Goal: Task Accomplishment & Management: Manage account settings

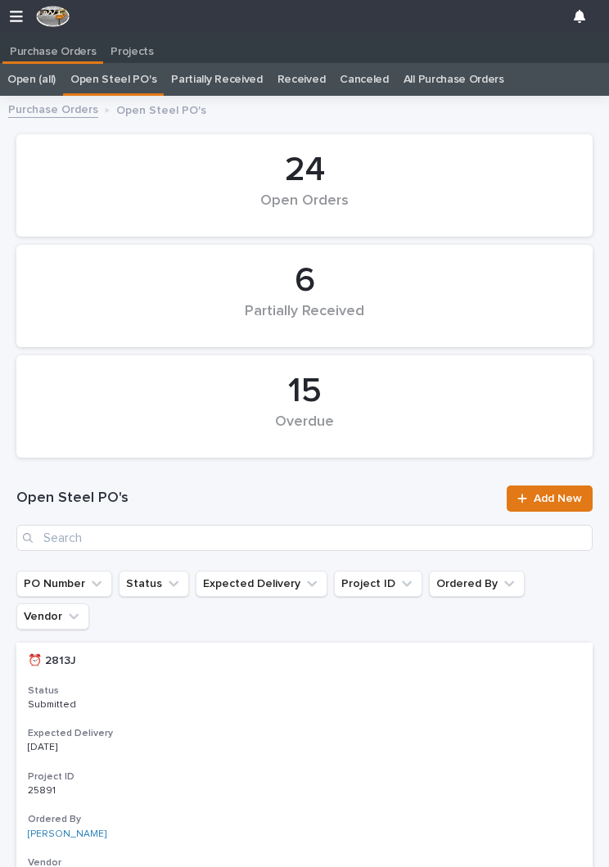
scroll to position [0, 7]
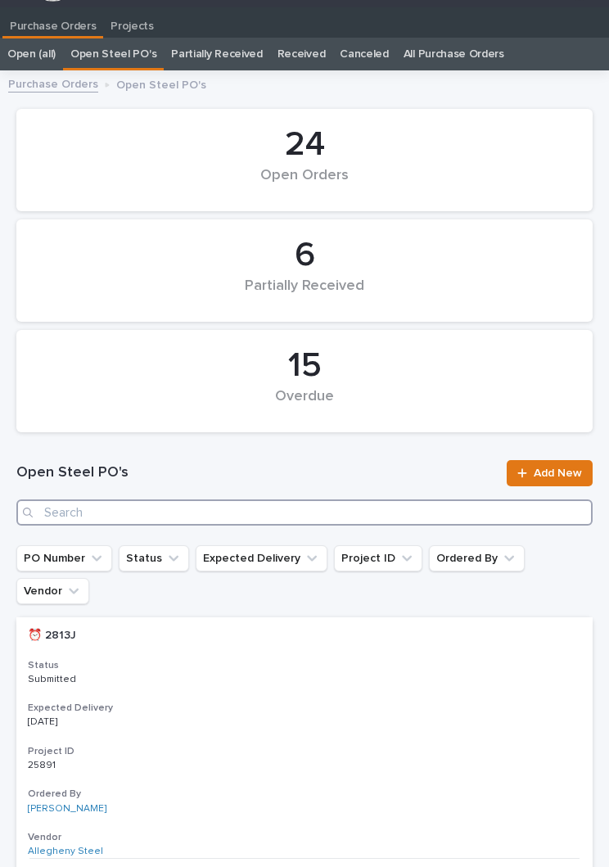
click at [270, 501] on input "Search" at bounding box center [304, 512] width 576 height 26
type input "2872"
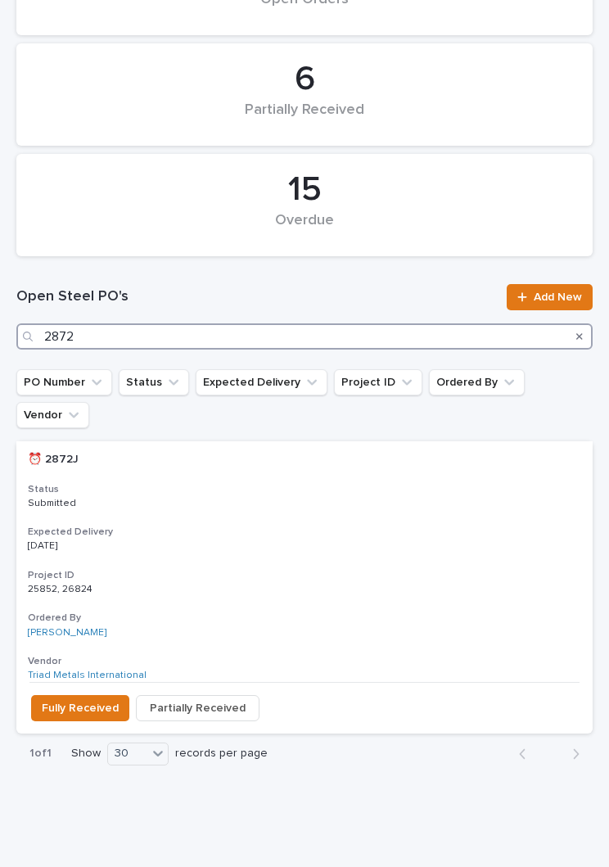
scroll to position [200, 0]
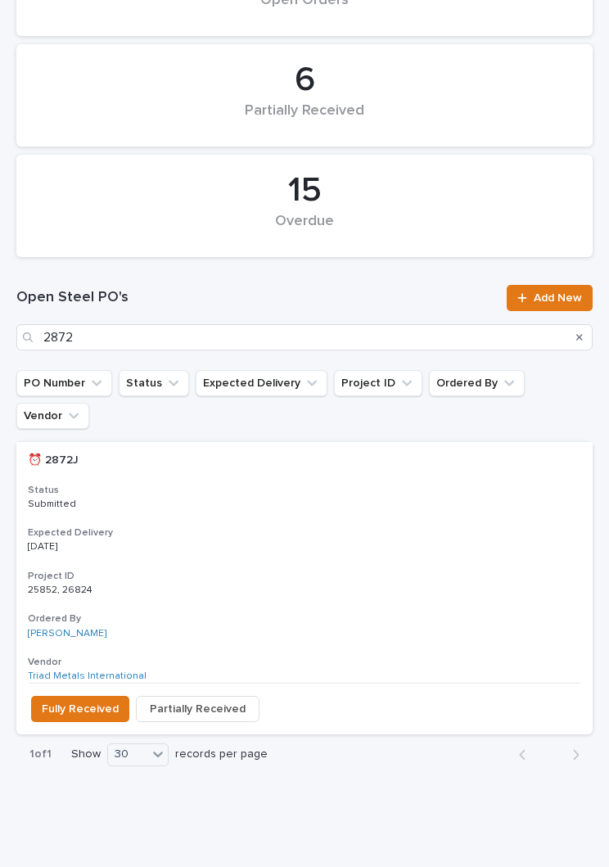
click at [308, 447] on div "⏰ 2872J ⏰ 2872J Status Submitted Expected Delivery [DATE] Project ID 25852, 268…" at bounding box center [304, 562] width 576 height 241
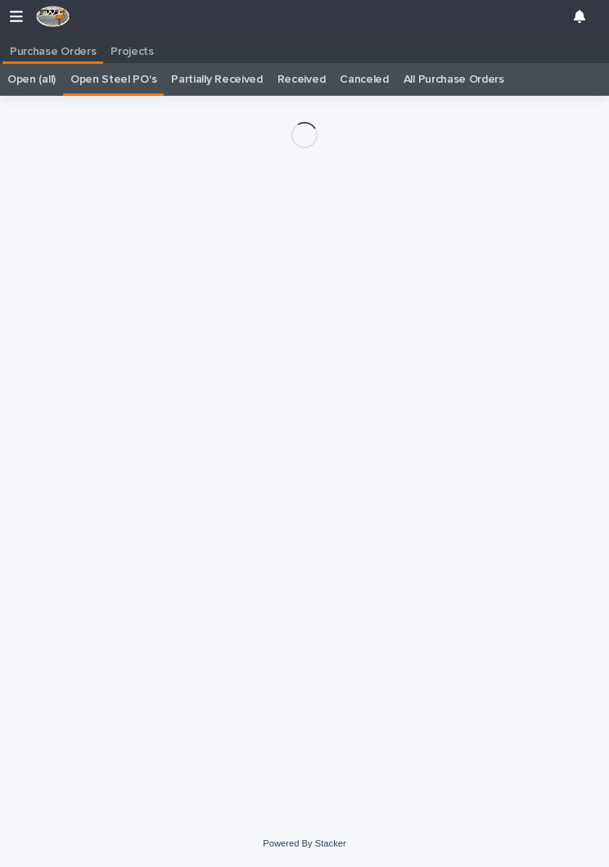
scroll to position [25, 0]
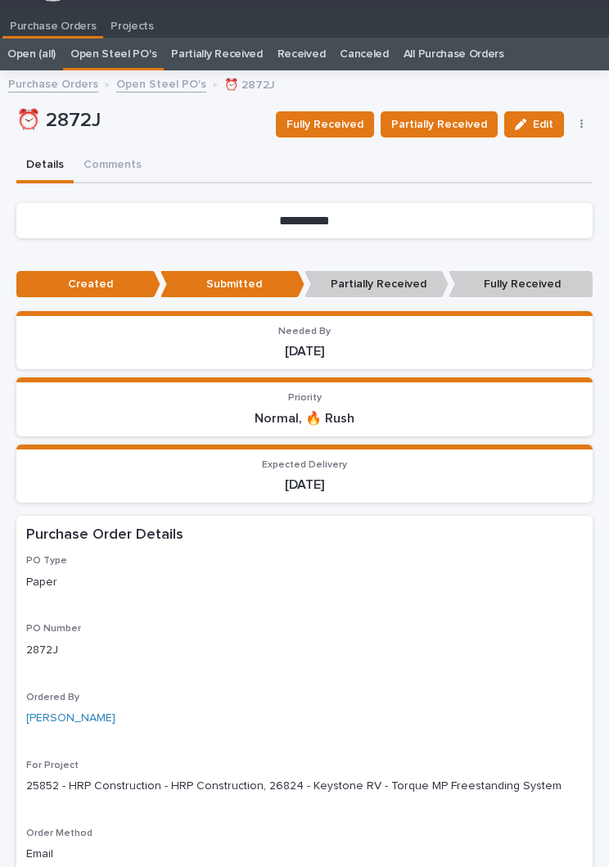
click at [455, 126] on span "Partially Received" at bounding box center [439, 125] width 96 height 20
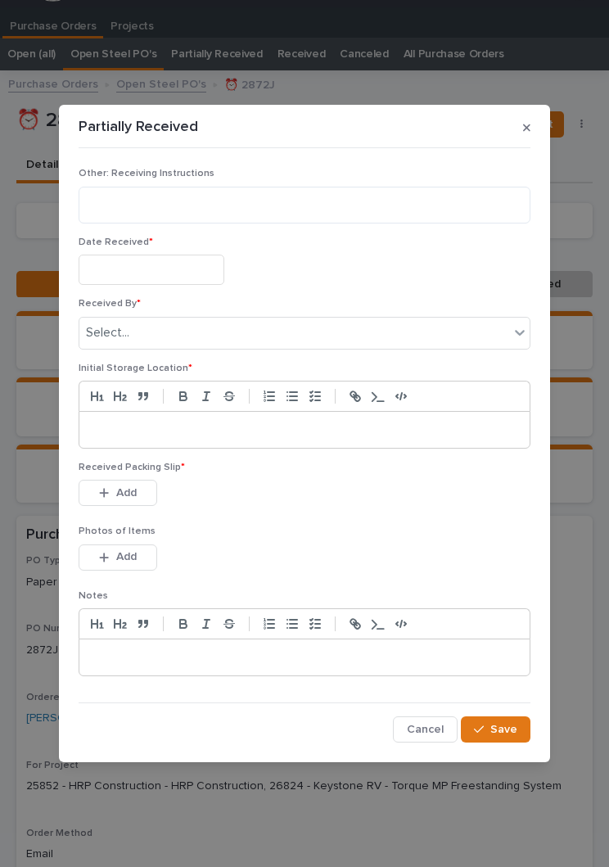
click at [181, 257] on input "text" at bounding box center [152, 269] width 146 height 30
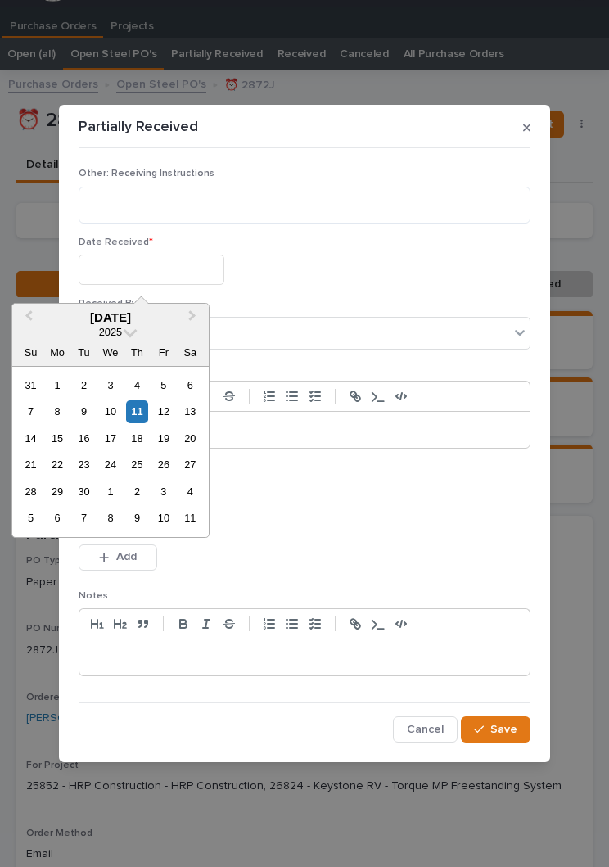
click at [146, 408] on div "11" at bounding box center [137, 411] width 22 height 22
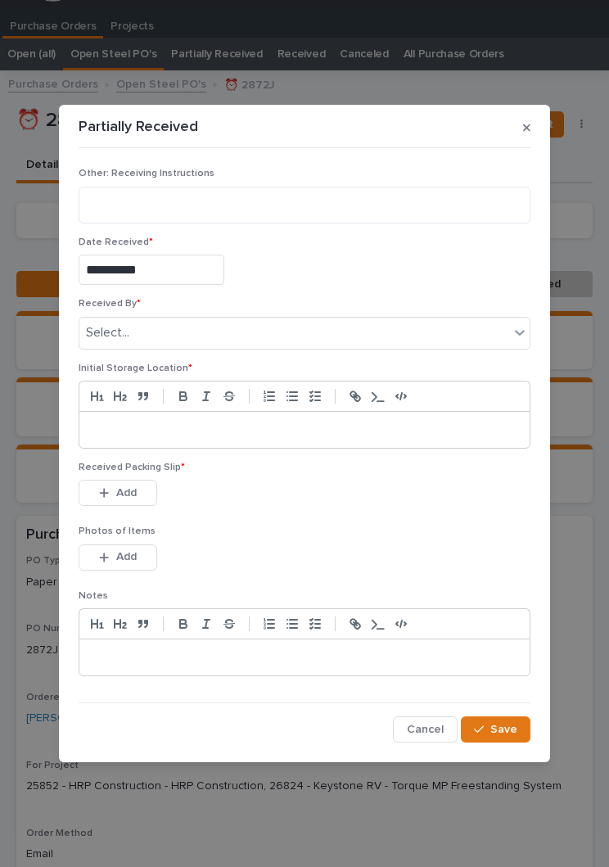
type input "**********"
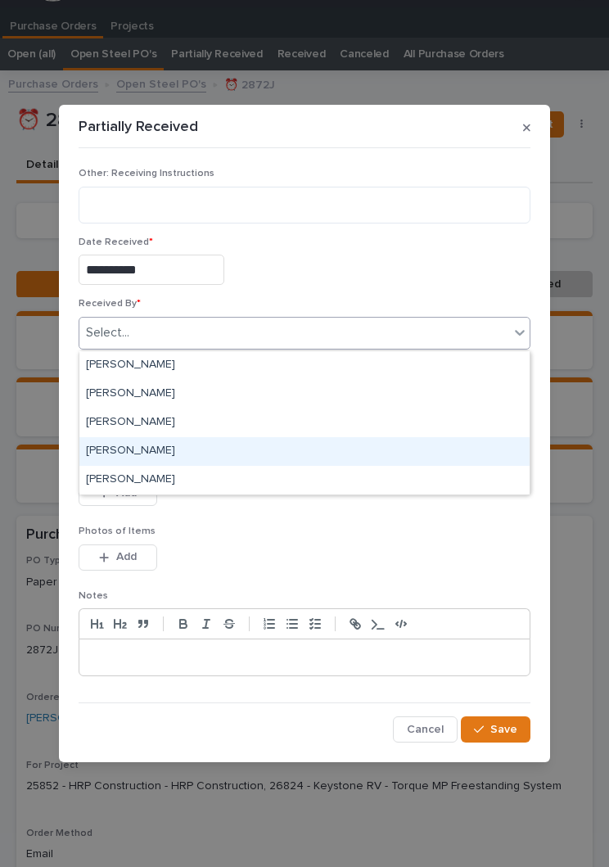
click at [191, 445] on div "[PERSON_NAME]" at bounding box center [304, 451] width 450 height 29
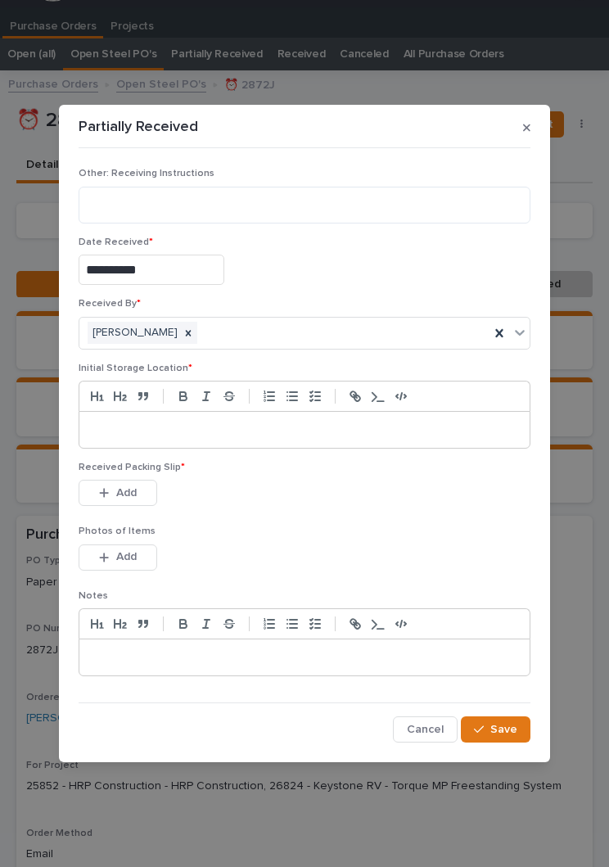
click at [284, 426] on p at bounding box center [305, 429] width 426 height 16
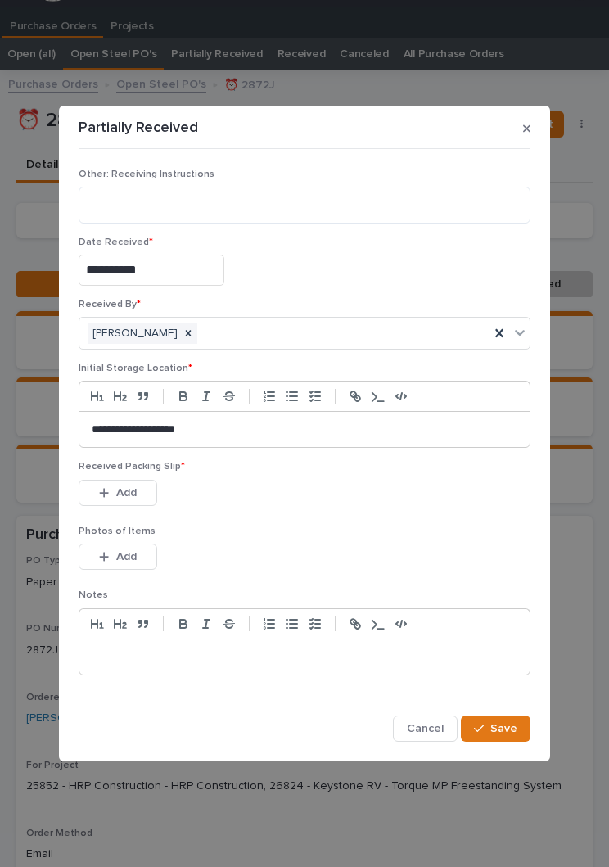
click at [348, 507] on div "This file cannot be opened Download File Add" at bounding box center [305, 496] width 452 height 33
click at [130, 488] on span "Add" at bounding box center [126, 492] width 20 height 15
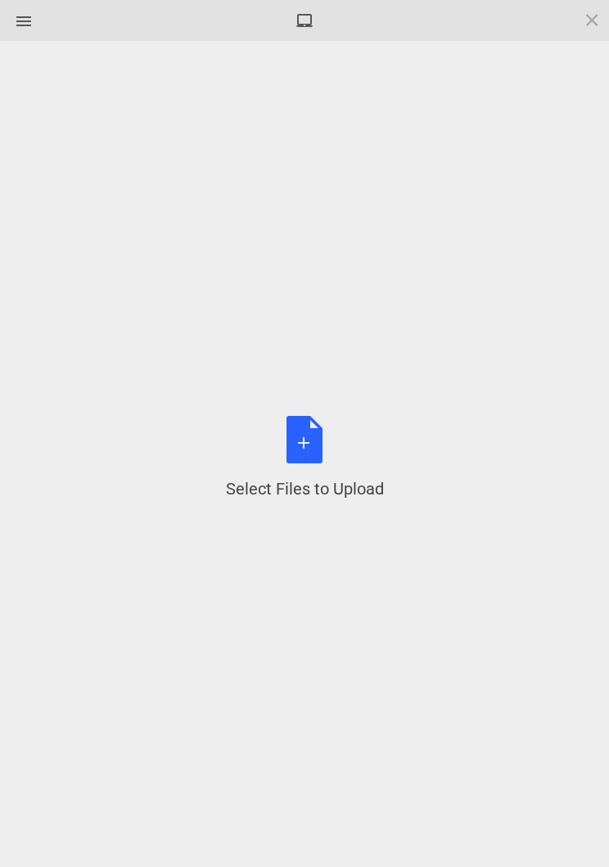
click at [322, 449] on div "Select Files to Upload or Drag and Drop, Copy and Paste Files" at bounding box center [305, 458] width 158 height 84
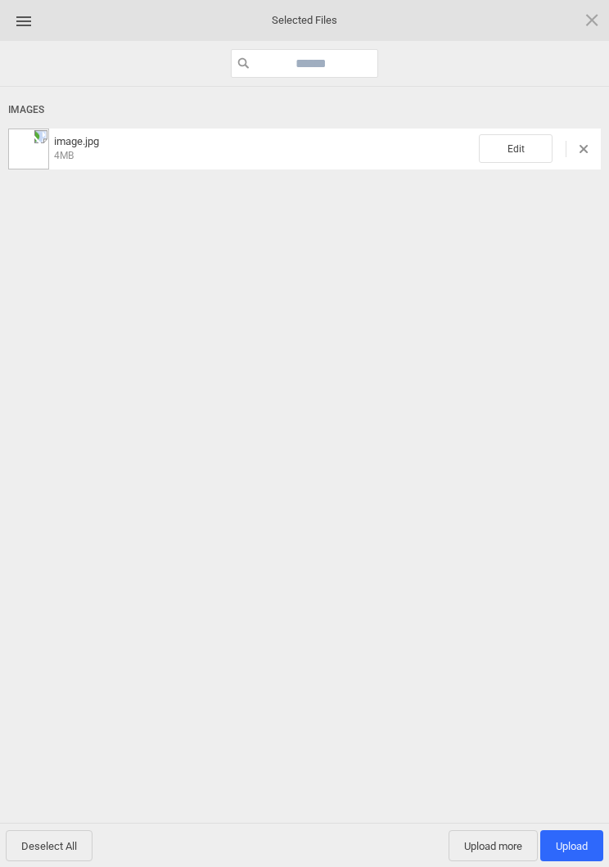
click at [531, 151] on span "Edit" at bounding box center [516, 148] width 74 height 29
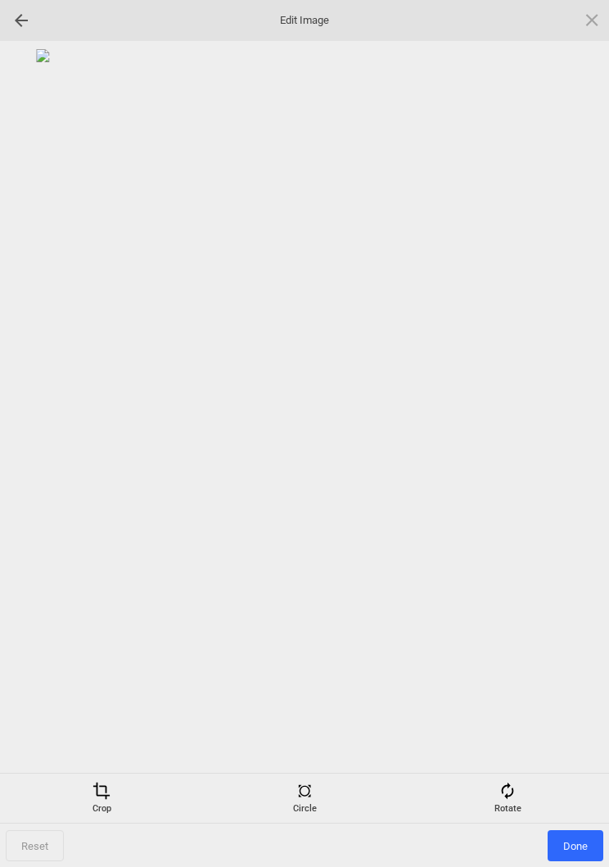
click at [506, 795] on span at bounding box center [507, 790] width 18 height 18
click at [566, 446] on div at bounding box center [572, 433] width 41 height 41
click at [565, 452] on div at bounding box center [572, 433] width 41 height 41
click at [567, 454] on div at bounding box center [304, 406] width 592 height 715
click at [568, 453] on div at bounding box center [572, 433] width 41 height 41
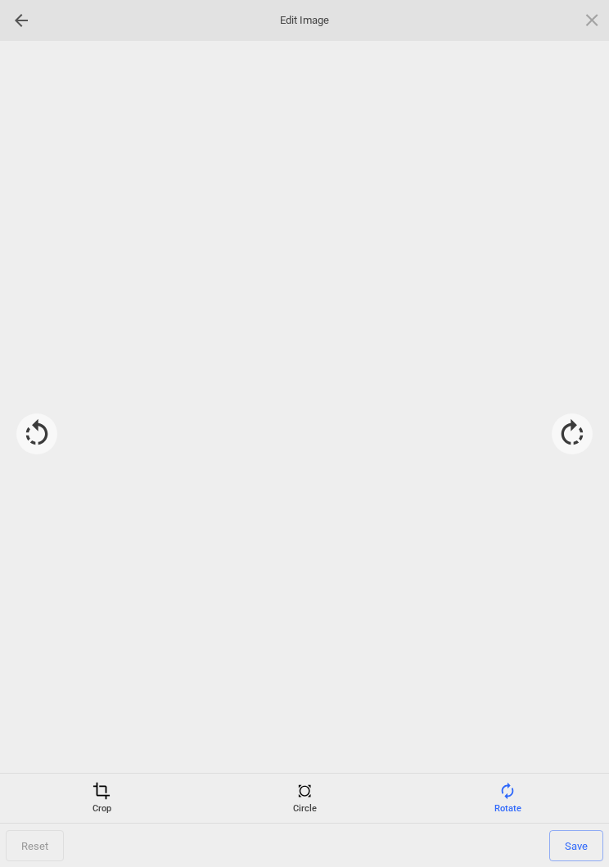
click at [569, 450] on div at bounding box center [572, 433] width 41 height 41
click at [114, 800] on div "Crop" at bounding box center [101, 797] width 195 height 33
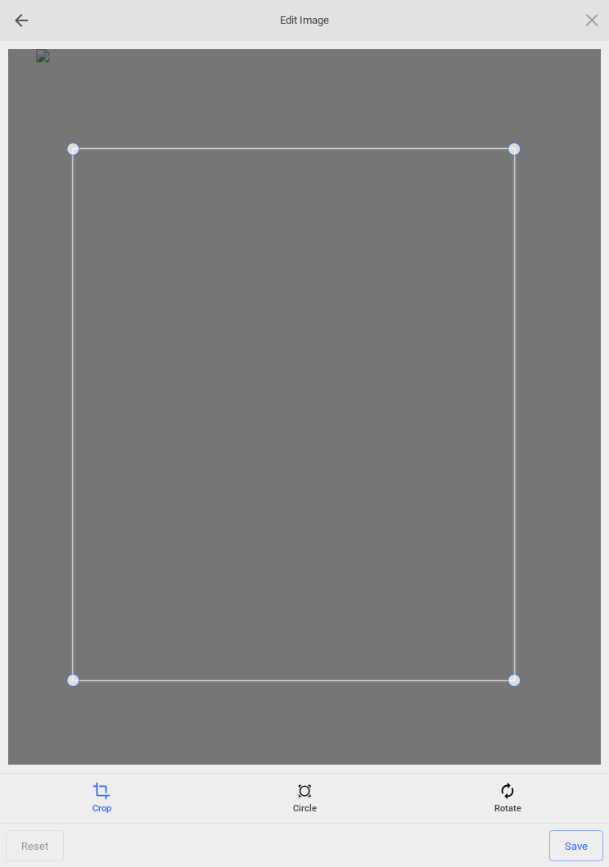
click at [577, 832] on span "Save" at bounding box center [576, 845] width 54 height 31
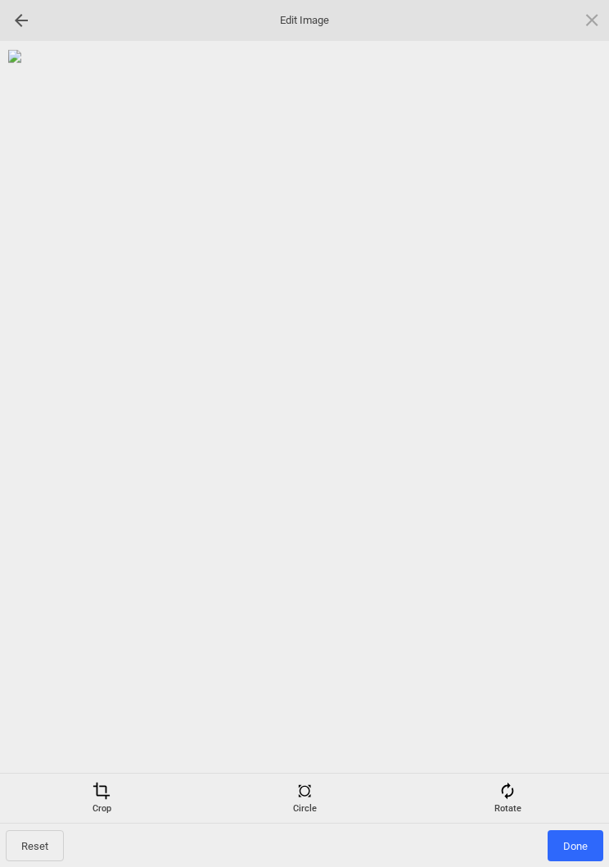
click at [577, 845] on span "Done" at bounding box center [575, 845] width 56 height 31
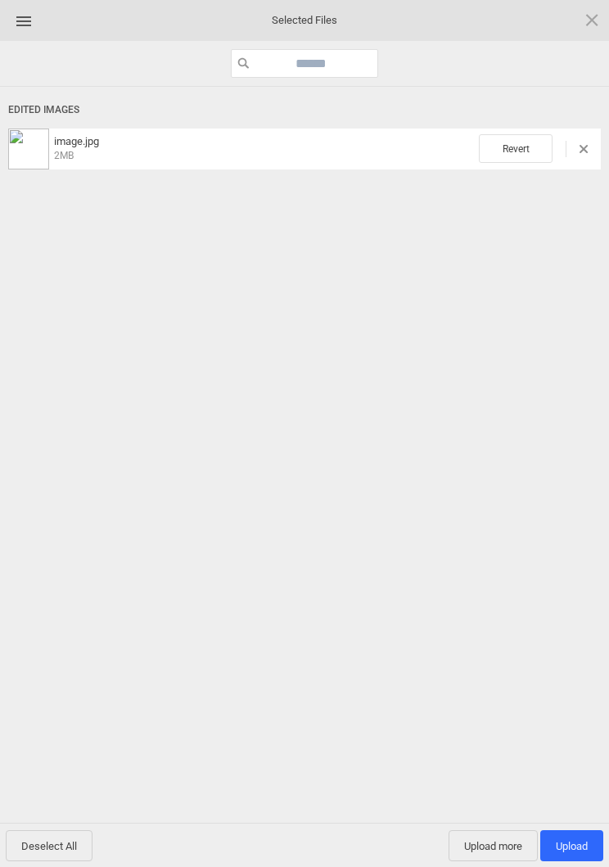
click at [570, 831] on span "Upload 1" at bounding box center [571, 845] width 63 height 31
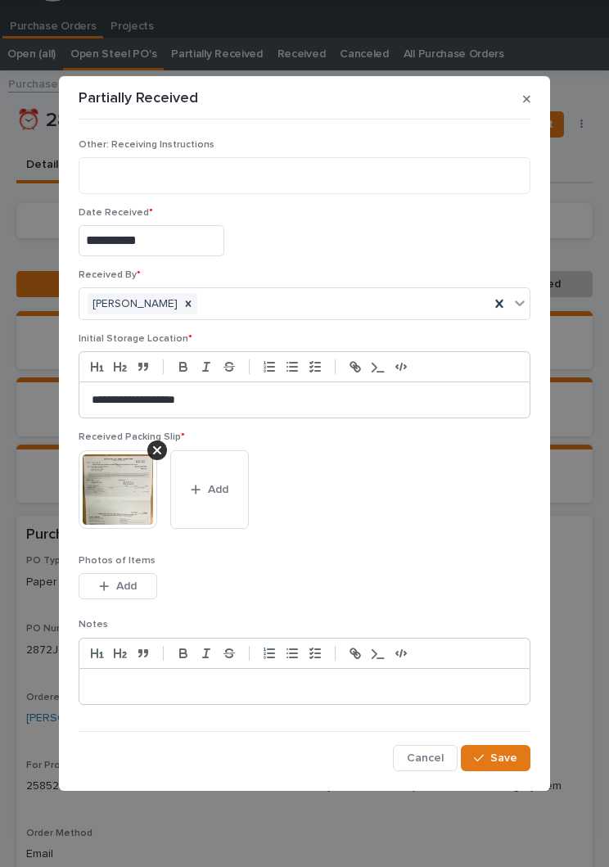
click at [508, 758] on span "Save" at bounding box center [503, 757] width 27 height 15
